Goal: Find specific fact: Find specific fact

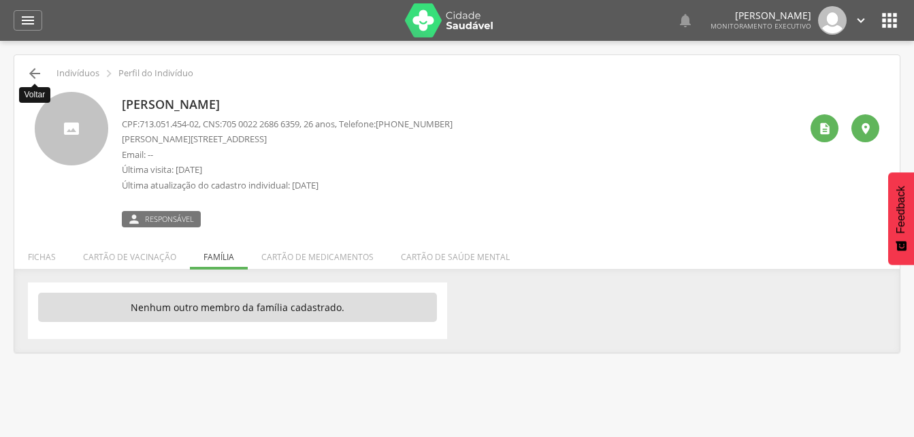
click at [30, 76] on icon "" at bounding box center [35, 73] width 16 height 16
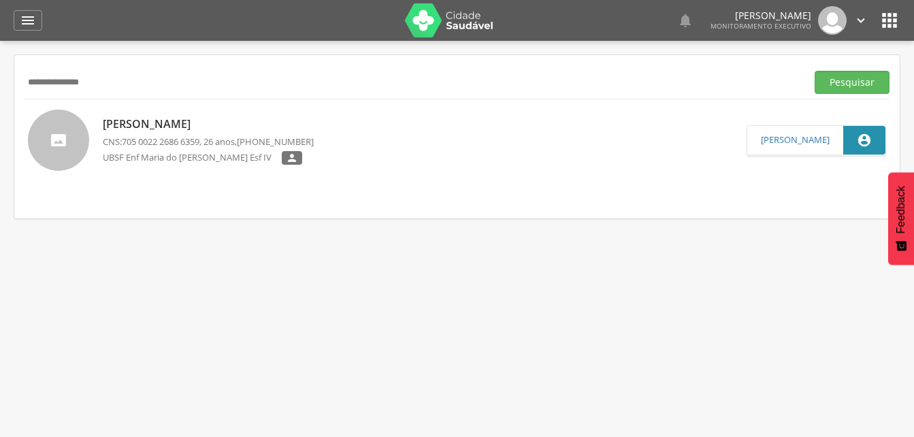
click at [105, 82] on input "**********" at bounding box center [412, 82] width 776 height 23
type input "*"
type input "**********"
click at [846, 82] on button "Pesquisar" at bounding box center [851, 82] width 75 height 23
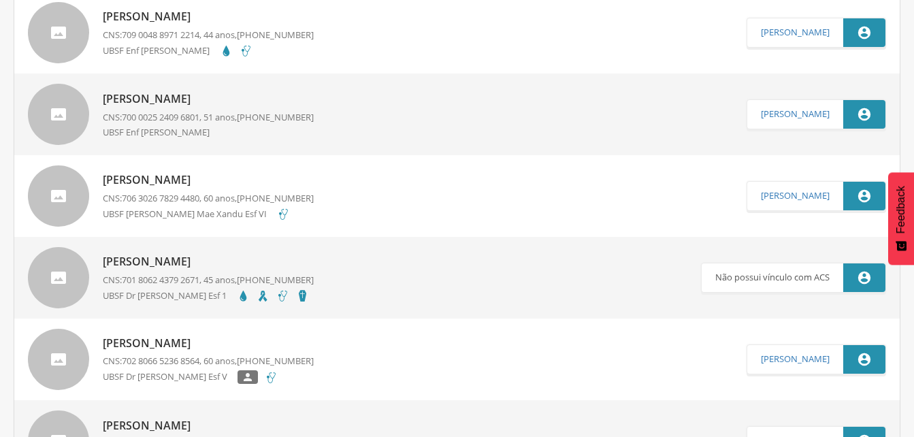
scroll to position [2377, 0]
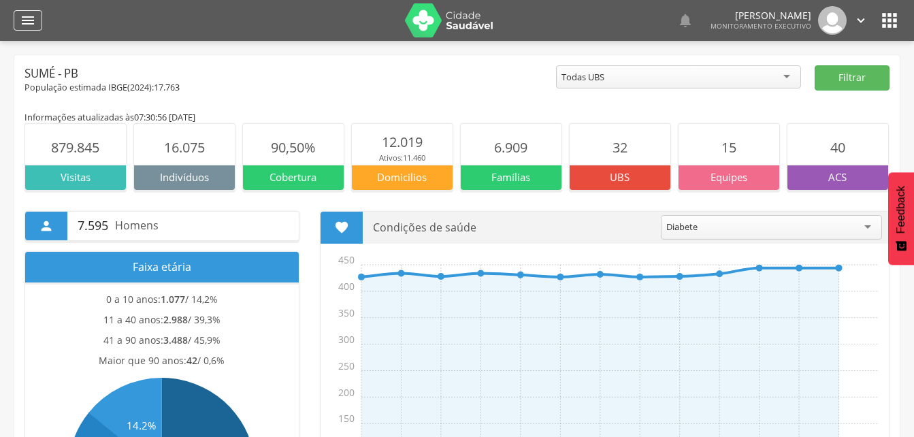
click at [24, 17] on icon "" at bounding box center [28, 20] width 16 height 16
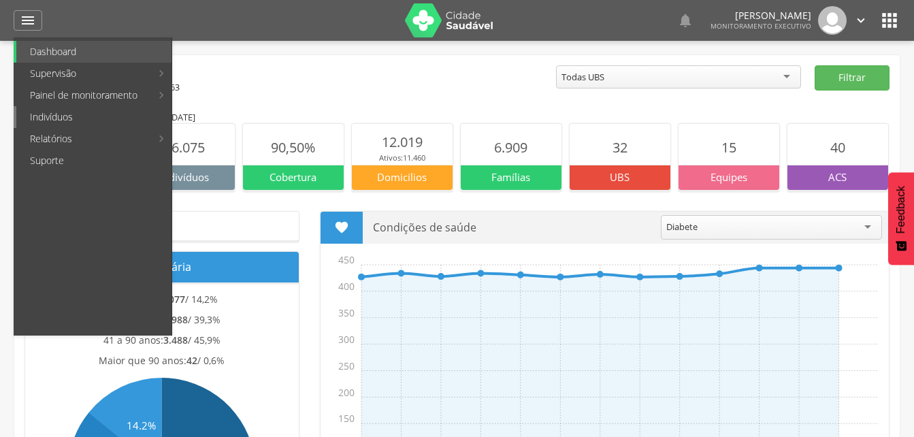
click at [41, 118] on link "Indivíduos" at bounding box center [93, 117] width 155 height 22
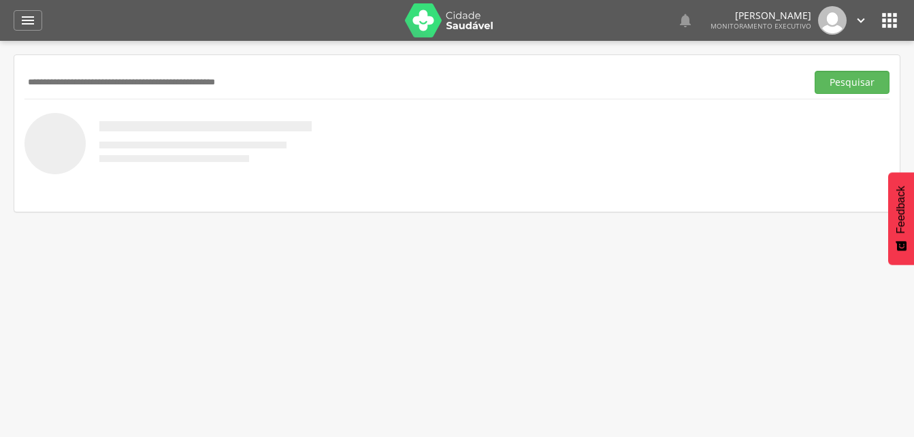
click at [53, 80] on input "text" at bounding box center [412, 82] width 776 height 23
type input "**********"
click at [814, 71] on button "Pesquisar" at bounding box center [851, 82] width 75 height 23
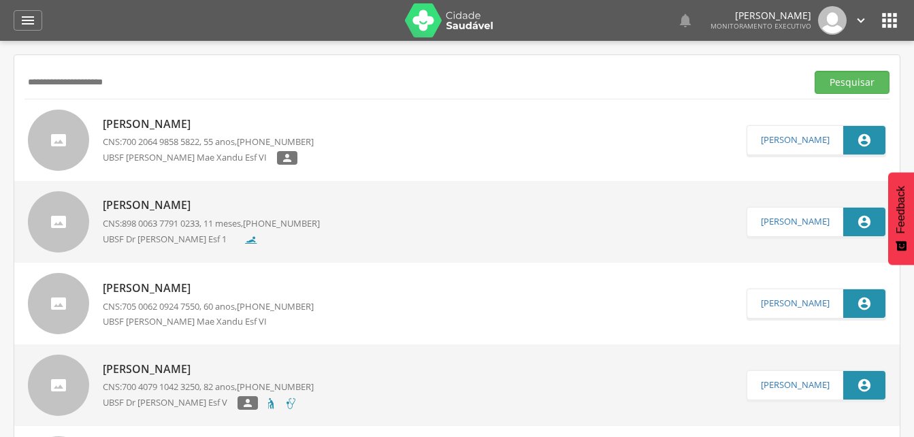
click at [180, 129] on p "[PERSON_NAME]" at bounding box center [208, 124] width 211 height 16
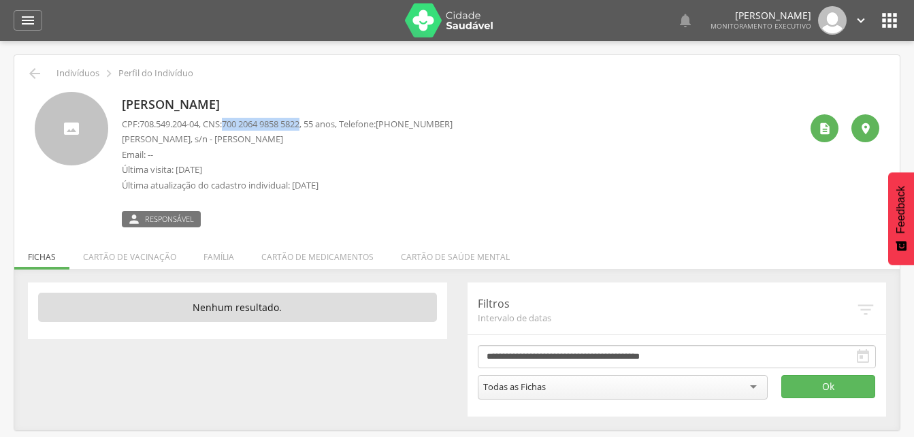
drag, startPoint x: 231, startPoint y: 123, endPoint x: 312, endPoint y: 120, distance: 81.0
click at [312, 120] on p "CPF: 708.549.204-04 , CNS: [PHONE_NUMBER] , 55 anos, Telefone: [PHONE_NUMBER]" at bounding box center [287, 124] width 331 height 13
drag, startPoint x: 312, startPoint y: 120, endPoint x: 301, endPoint y: 120, distance: 10.9
copy span "700 2064 9858 5822"
click at [365, 95] on div "[PERSON_NAME] CPF: 708.549.204-04 , CNS: [PHONE_NUMBER] , 55 anos, Telefone: [P…" at bounding box center [287, 159] width 331 height 135
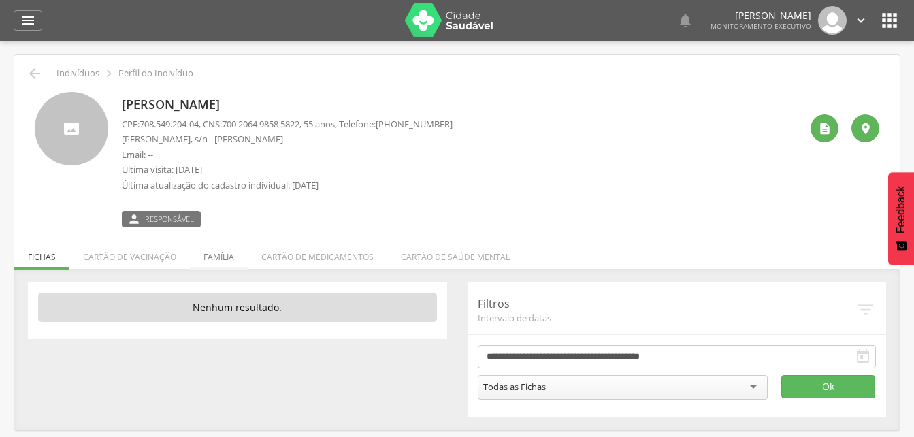
click at [210, 250] on li "Família" at bounding box center [219, 253] width 58 height 32
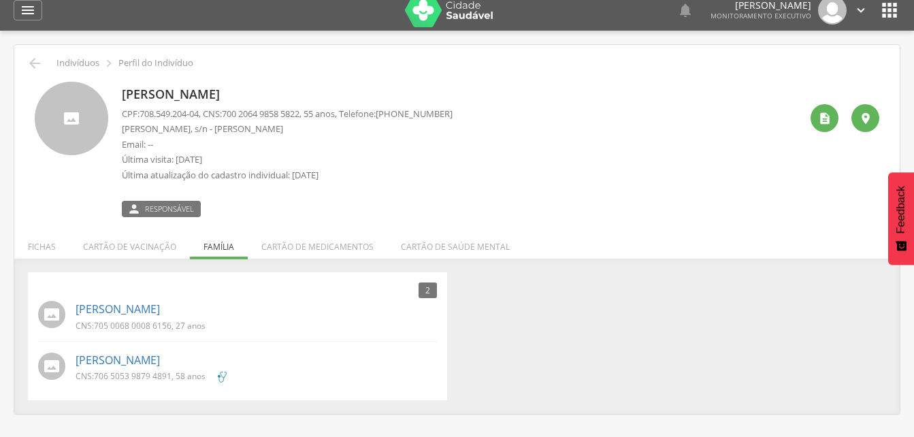
scroll to position [41, 0]
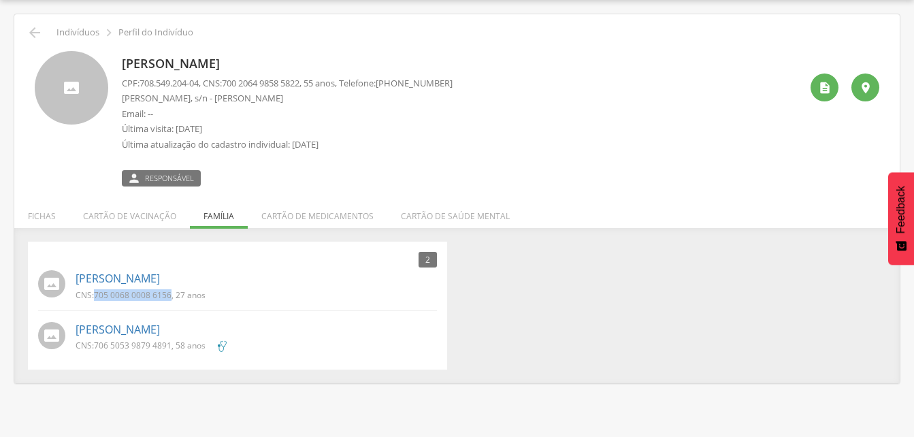
drag, startPoint x: 95, startPoint y: 292, endPoint x: 170, endPoint y: 293, distance: 75.5
click at [170, 293] on p "CNS: 705 0068 0008 6156 , 27 anos" at bounding box center [141, 295] width 130 height 12
drag, startPoint x: 170, startPoint y: 293, endPoint x: 160, endPoint y: 293, distance: 10.2
copy span "705 0068 0008 6156"
drag, startPoint x: 93, startPoint y: 344, endPoint x: 171, endPoint y: 349, distance: 79.1
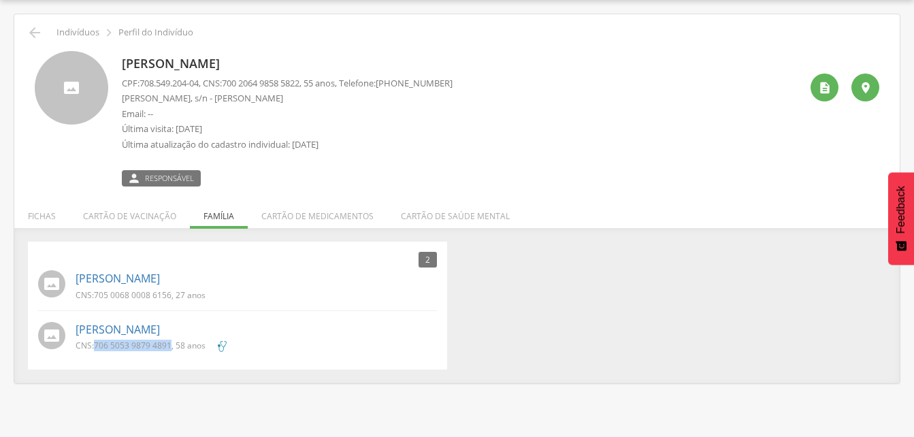
click at [171, 349] on p "CNS: 706 5053 9879 4891 , 58 anos" at bounding box center [141, 345] width 130 height 12
drag, startPoint x: 171, startPoint y: 349, endPoint x: 163, endPoint y: 344, distance: 10.4
copy p "706 5053 9879 4891"
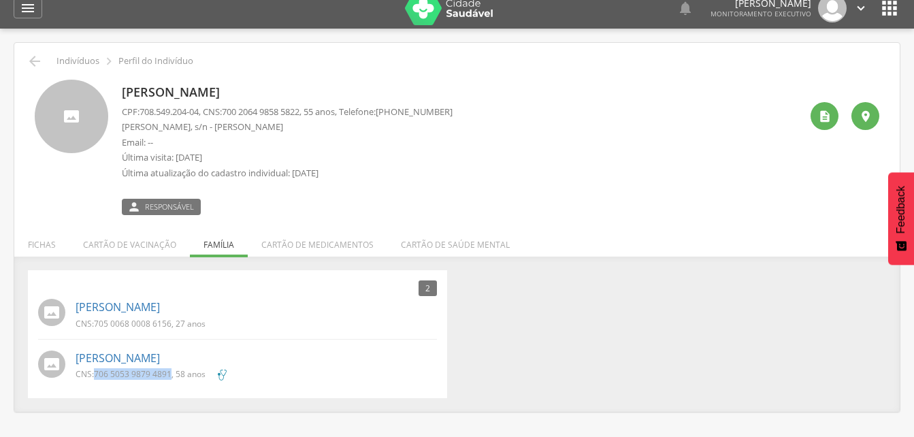
scroll to position [0, 0]
